Goal: Task Accomplishment & Management: Manage account settings

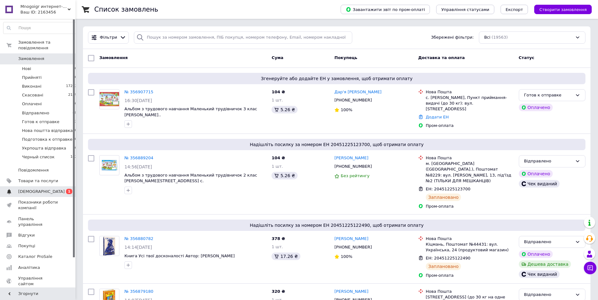
click at [51, 189] on span "[DEMOGRAPHIC_DATA]" at bounding box center [38, 192] width 40 height 6
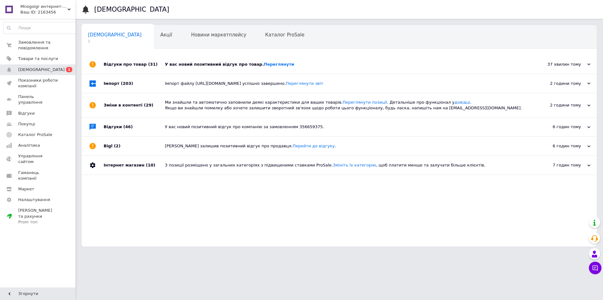
click at [572, 63] on div "37 хвилин тому" at bounding box center [559, 65] width 63 height 6
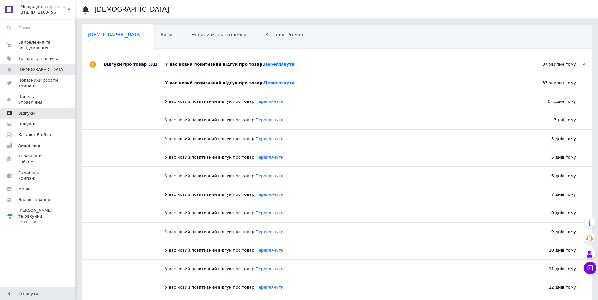
click at [29, 111] on span "Відгуки" at bounding box center [26, 114] width 16 height 6
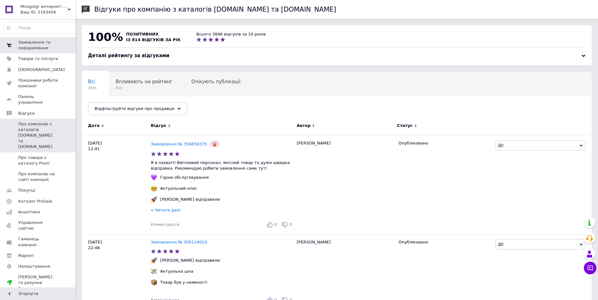
click at [33, 51] on span "Замовлення та повідомлення" at bounding box center [38, 45] width 40 height 11
